Goal: Navigation & Orientation: Find specific page/section

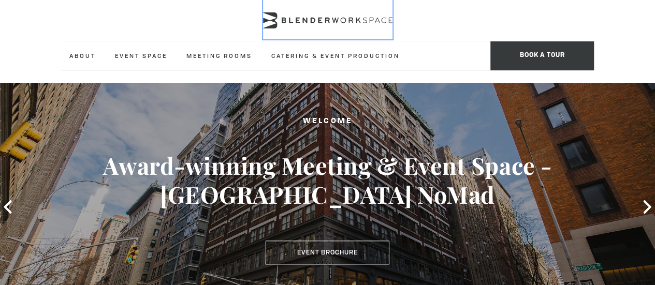
click at [284, 24] on icon at bounding box center [327, 20] width 129 height 16
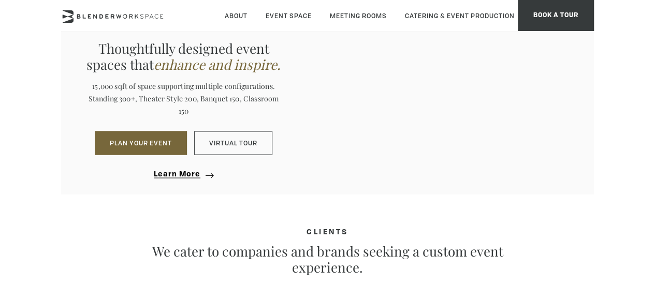
scroll to position [1105, 0]
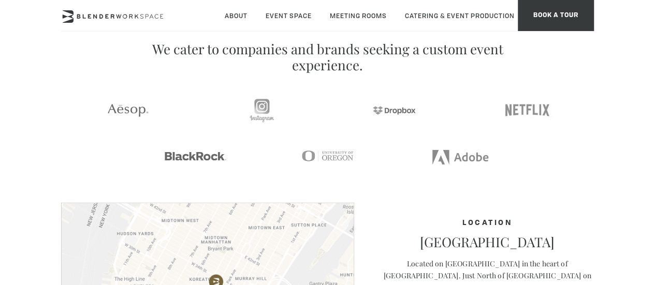
click at [147, 34] on h4 "CLIENTS" at bounding box center [327, 30] width 533 height 8
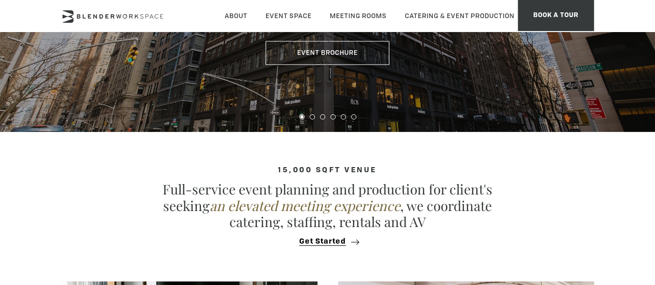
scroll to position [0, 0]
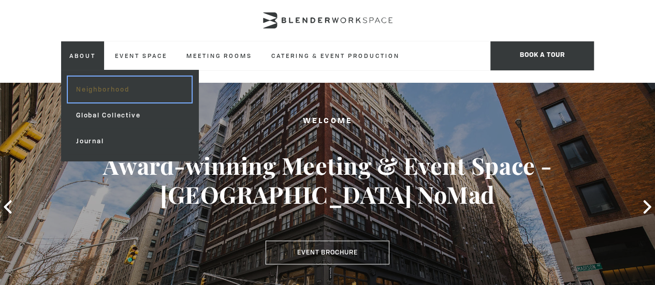
click at [93, 83] on link "Neighborhood" at bounding box center [130, 90] width 124 height 26
